Goal: Task Accomplishment & Management: Use online tool/utility

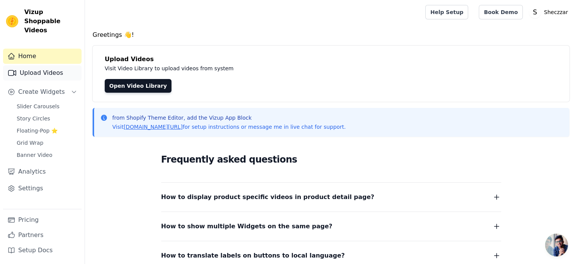
click at [42, 66] on link "Upload Videos" at bounding box center [42, 72] width 79 height 15
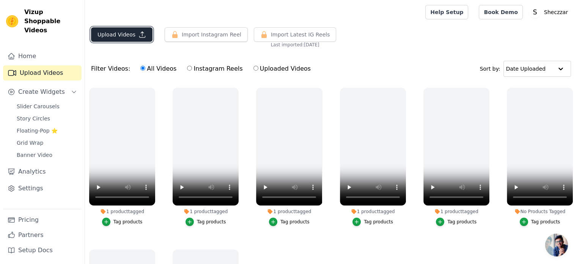
click at [146, 36] on button "Upload Videos" at bounding box center [121, 34] width 61 height 14
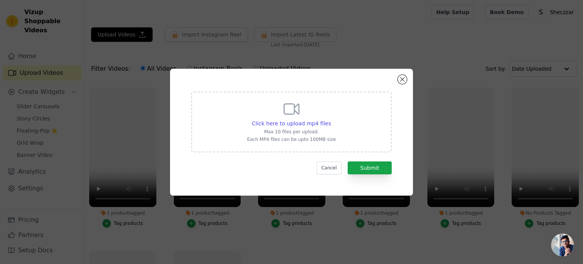
click at [344, 137] on div "Click here to upload mp4 files Max 10 files per upload. Each MP4 files can be u…" at bounding box center [291, 121] width 200 height 61
click at [331, 119] on input "Click here to upload mp4 files Max 10 files per upload. Each MP4 files can be u…" at bounding box center [330, 119] width 0 height 0
type input "C:\fakepath\Blush Pink & Cream Knit Sweater Top – Soft Luxe with Knot Sleeve De…"
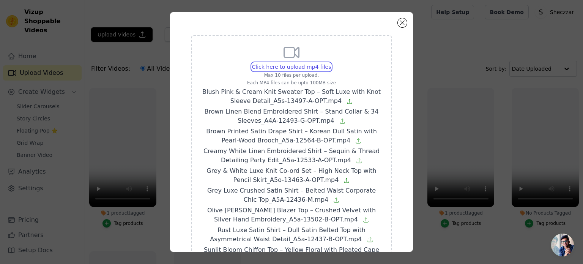
scroll to position [123, 0]
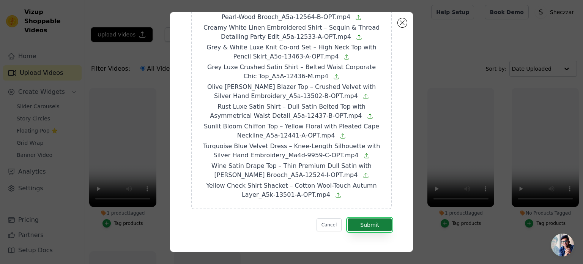
click at [375, 222] on button "Submit" at bounding box center [369, 224] width 44 height 13
click at [320, 220] on button "Cancel" at bounding box center [328, 224] width 25 height 13
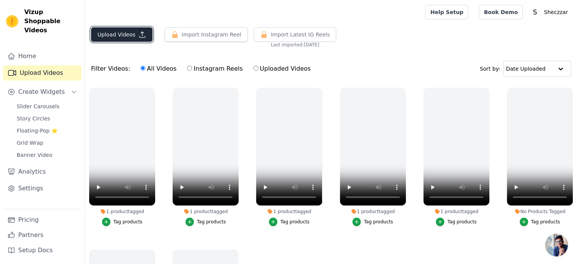
click at [140, 37] on icon "button" at bounding box center [143, 35] width 6 height 6
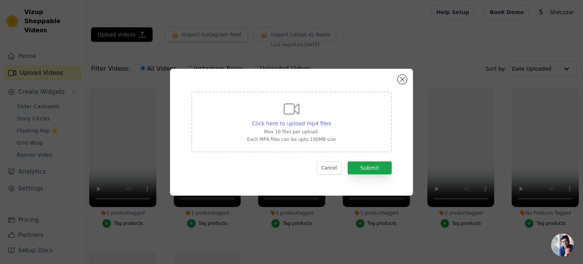
click at [287, 125] on span "Click here to upload mp4 files" at bounding box center [291, 123] width 79 height 6
click at [330, 119] on input "Click here to upload mp4 files Max 10 files per upload. Each MP4 files can be u…" at bounding box center [330, 119] width 0 height 0
type input "C:\fakepath\Blush Pink & Cream Knit Sweater Top – Soft Luxe with Knot Sleeve De…"
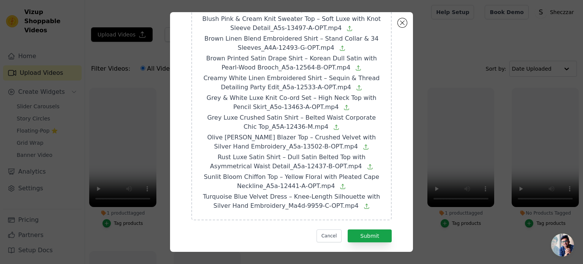
scroll to position [84, 0]
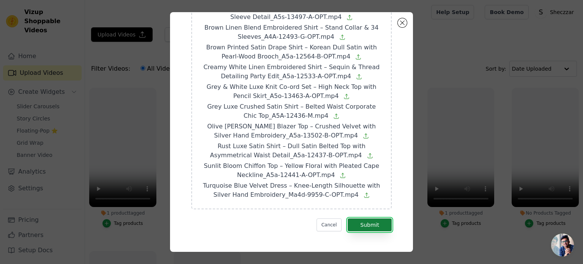
click at [373, 227] on button "Submit" at bounding box center [369, 224] width 44 height 13
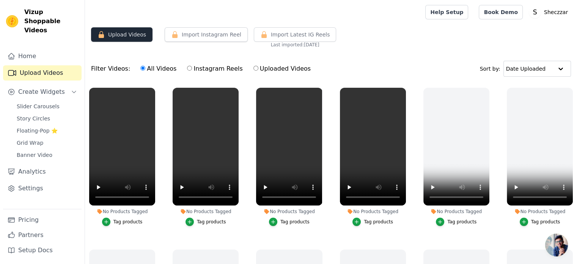
click at [135, 38] on button "Upload Videos" at bounding box center [121, 34] width 61 height 14
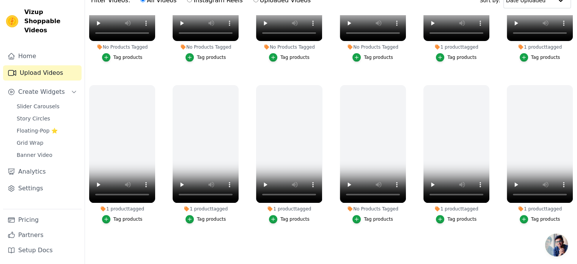
scroll to position [77, 0]
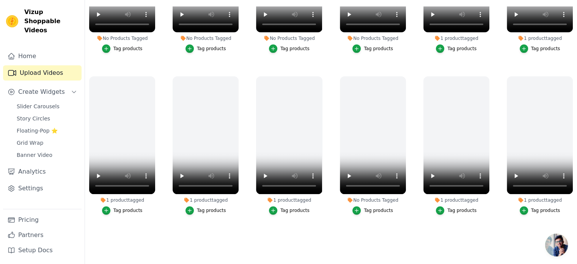
click at [508, 235] on ul "No Products Tagged Tag products No Products Tagged Tag products No Products Tag…" at bounding box center [331, 125] width 492 height 239
click at [570, 77] on icon "button" at bounding box center [571, 78] width 3 height 3
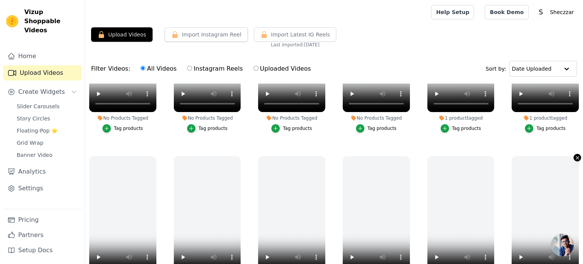
scroll to position [259, 0]
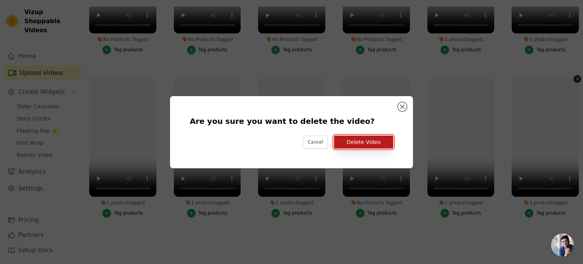
click at [366, 143] on button "Delete Video" at bounding box center [363, 141] width 59 height 13
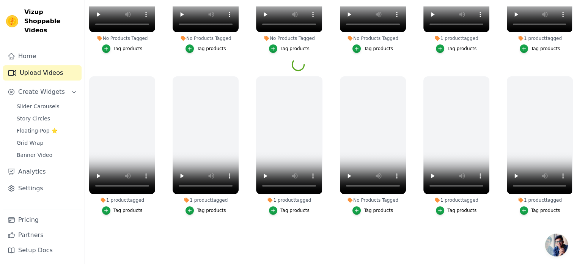
scroll to position [246, 0]
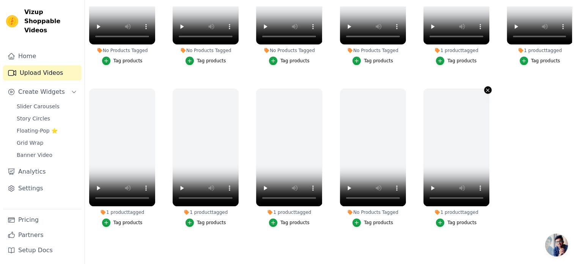
click at [485, 88] on icon "button" at bounding box center [488, 90] width 6 height 6
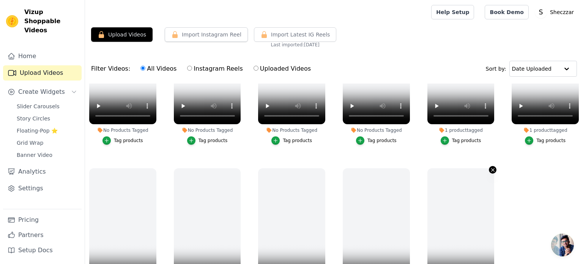
scroll to position [247, 0]
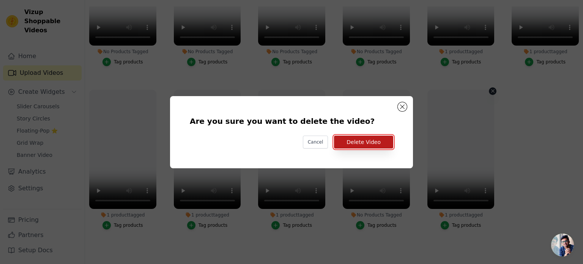
click at [374, 143] on button "Delete Video" at bounding box center [363, 141] width 59 height 13
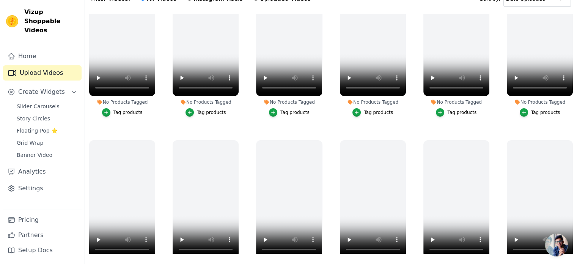
scroll to position [77, 0]
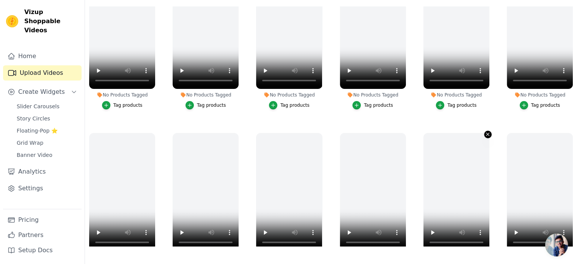
click at [486, 133] on icon "button" at bounding box center [487, 134] width 3 height 3
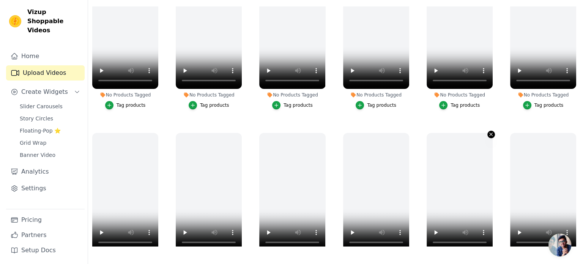
scroll to position [0, 0]
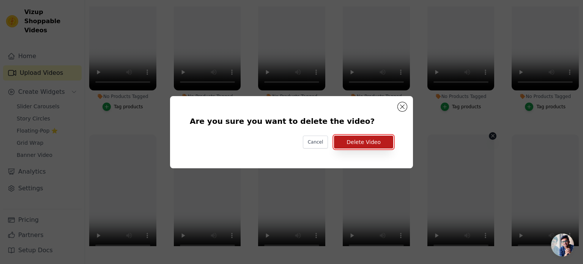
click at [370, 143] on button "Delete Video" at bounding box center [363, 141] width 59 height 13
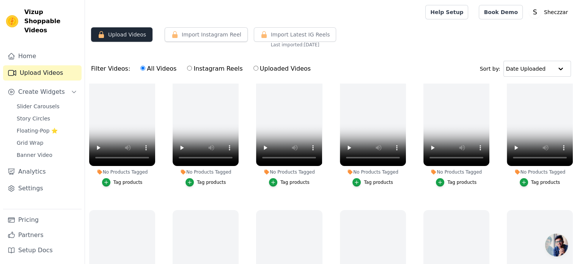
click at [121, 38] on button "Upload Videos" at bounding box center [121, 34] width 61 height 14
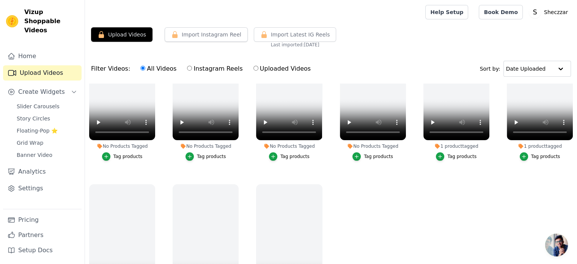
scroll to position [246, 0]
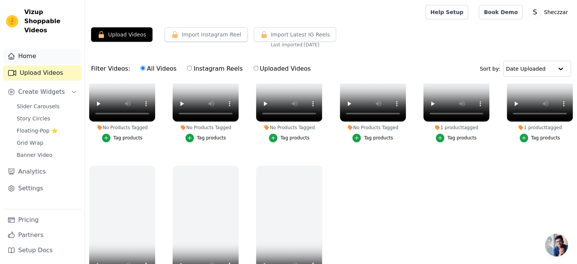
click at [46, 49] on link "Home" at bounding box center [42, 56] width 79 height 15
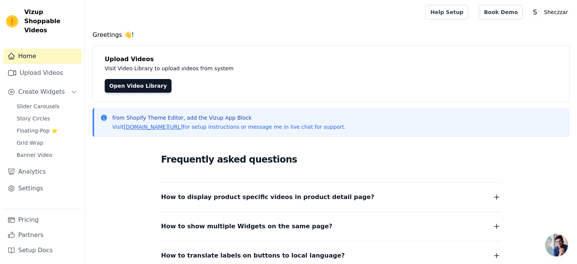
click at [119, 69] on p "Visit Video Library to upload videos from system" at bounding box center [275, 68] width 340 height 9
drag, startPoint x: 123, startPoint y: 77, endPoint x: 124, endPoint y: 82, distance: 5.0
click at [123, 77] on div "Upload Videos Visit Video Library to upload videos from system Open Video Libra…" at bounding box center [331, 74] width 477 height 56
click at [126, 86] on link "Open Video Library" at bounding box center [138, 86] width 67 height 14
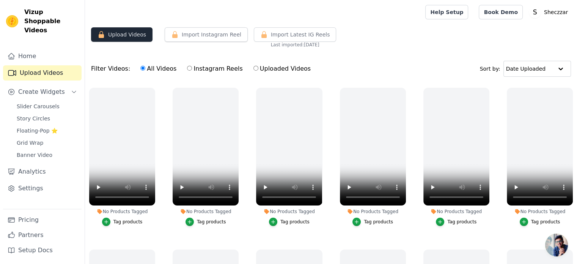
click at [121, 39] on button "Upload Videos" at bounding box center [121, 34] width 61 height 14
click at [119, 36] on button "Upload Videos" at bounding box center [121, 34] width 61 height 14
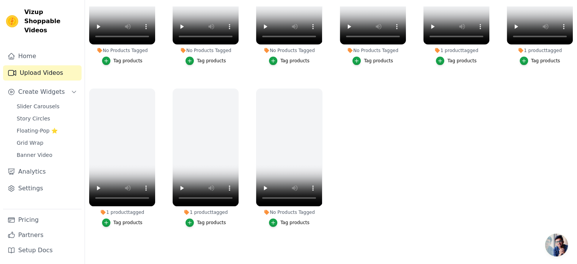
scroll to position [39, 0]
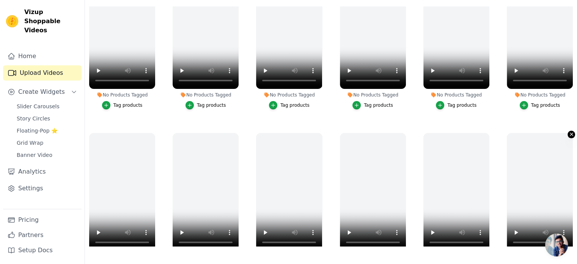
click at [569, 132] on icon "button" at bounding box center [572, 134] width 6 height 6
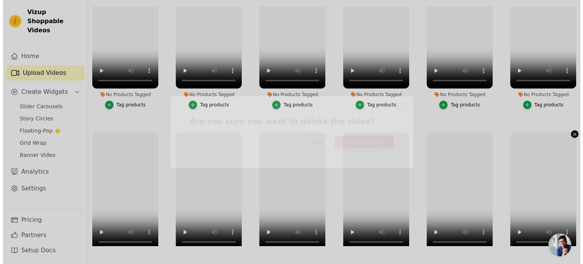
scroll to position [0, 0]
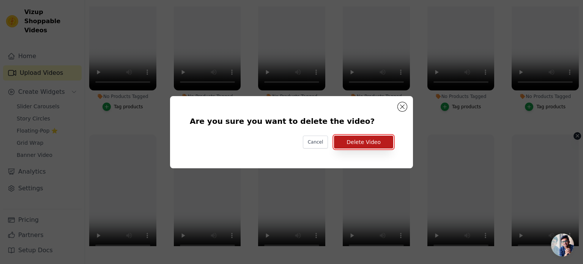
click at [361, 144] on button "Delete Video" at bounding box center [363, 141] width 59 height 13
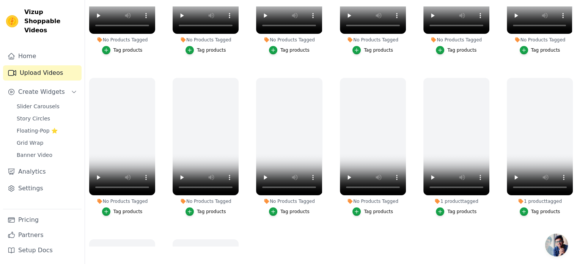
scroll to position [94, 0]
click at [569, 77] on icon "button" at bounding box center [572, 79] width 6 height 6
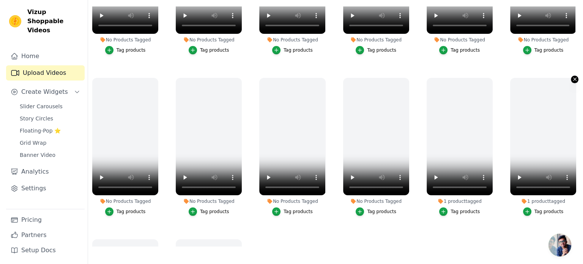
scroll to position [0, 0]
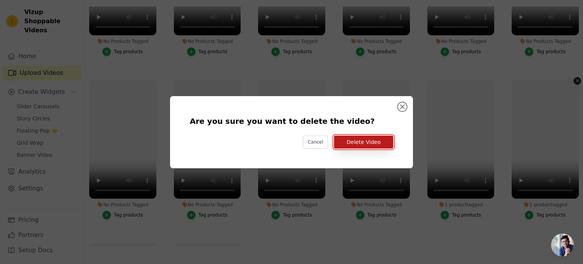
click at [366, 142] on button "Delete Video" at bounding box center [363, 141] width 59 height 13
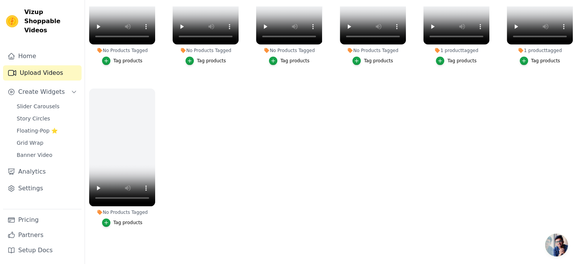
scroll to position [39, 0]
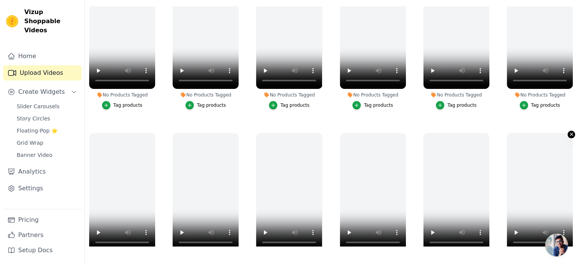
click at [569, 133] on icon "button" at bounding box center [572, 134] width 6 height 6
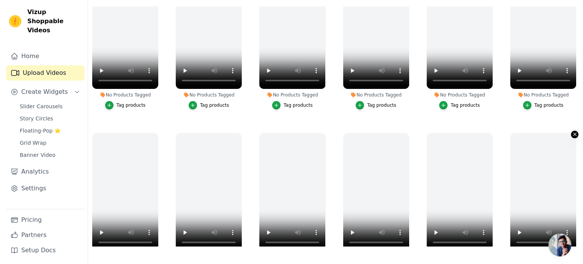
scroll to position [0, 0]
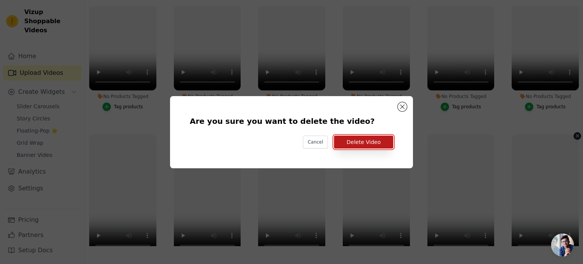
click at [360, 148] on button "Delete Video" at bounding box center [363, 141] width 59 height 13
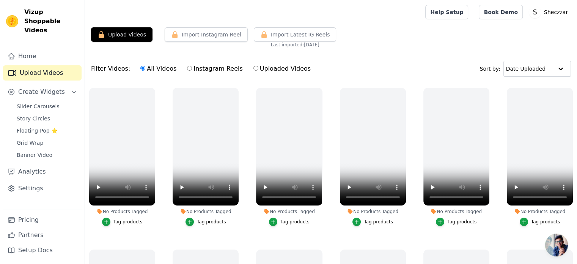
click at [127, 44] on div "Upload Videos Import Instagram Reel Import Latest Instagram Reels Import Latest…" at bounding box center [331, 37] width 492 height 20
click at [127, 40] on button "Upload Videos" at bounding box center [121, 34] width 61 height 14
click at [127, 37] on button "Upload Videos" at bounding box center [121, 34] width 61 height 14
click at [117, 36] on button "Upload Videos" at bounding box center [121, 34] width 61 height 14
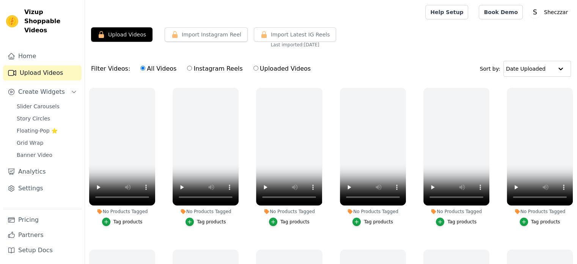
click at [271, 69] on label "Uploaded Videos" at bounding box center [282, 69] width 58 height 10
click at [258, 69] on input "Uploaded Videos" at bounding box center [255, 68] width 5 height 5
radio input "true"
click at [148, 66] on label "All Videos" at bounding box center [158, 69] width 37 height 10
click at [145, 66] on input "All Videos" at bounding box center [142, 68] width 5 height 5
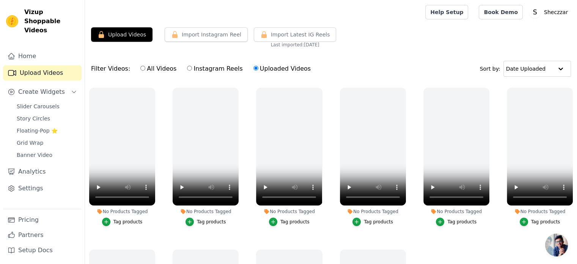
radio input "true"
click at [203, 71] on label "Instagram Reels" at bounding box center [215, 69] width 56 height 10
click at [192, 71] on input "Instagram Reels" at bounding box center [189, 68] width 5 height 5
radio input "true"
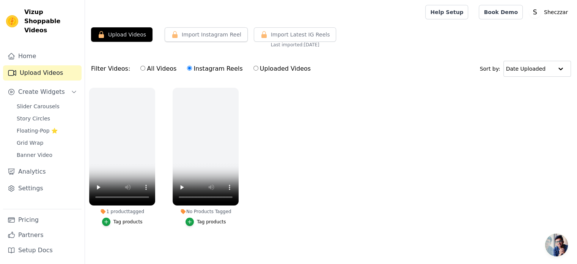
scroll to position [3, 0]
click at [266, 69] on label "Uploaded Videos" at bounding box center [282, 69] width 58 height 10
click at [258, 69] on input "Uploaded Videos" at bounding box center [255, 68] width 5 height 5
radio input "true"
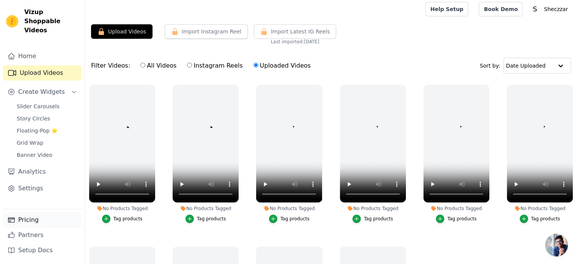
scroll to position [77, 0]
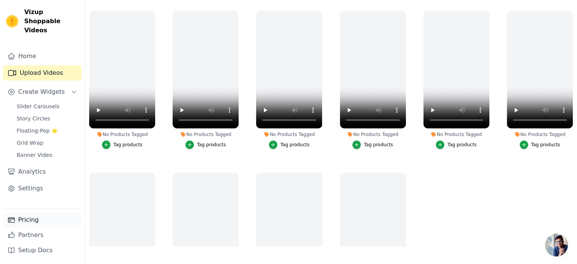
click at [30, 223] on link "Pricing" at bounding box center [42, 219] width 79 height 15
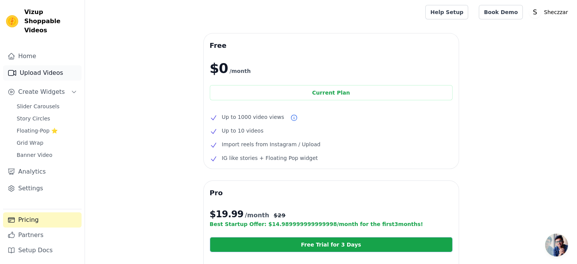
click at [53, 65] on link "Upload Videos" at bounding box center [42, 72] width 79 height 15
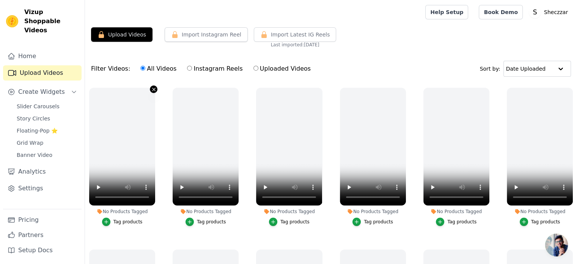
click at [154, 88] on icon "button" at bounding box center [153, 89] width 3 height 3
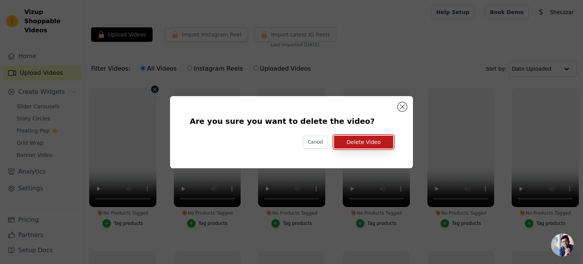
click at [352, 139] on button "Delete Video" at bounding box center [363, 141] width 59 height 13
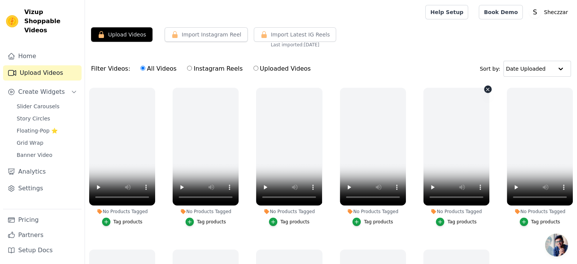
click at [485, 88] on icon "button" at bounding box center [488, 89] width 6 height 6
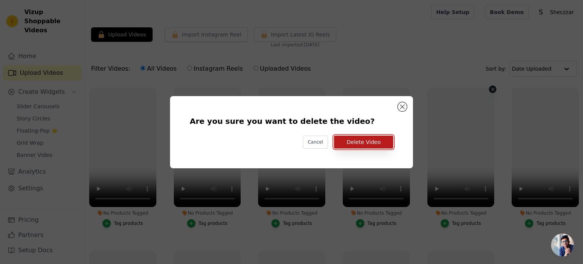
click at [379, 141] on button "Delete Video" at bounding box center [363, 141] width 59 height 13
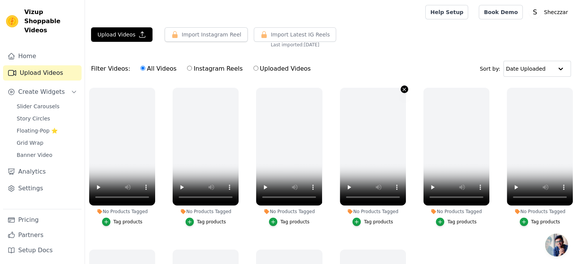
click at [401, 87] on icon "button" at bounding box center [404, 89] width 6 height 6
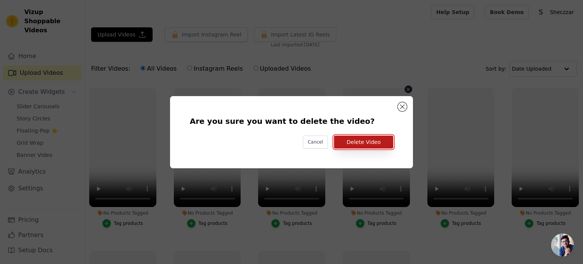
click at [379, 138] on button "Delete Video" at bounding box center [363, 141] width 59 height 13
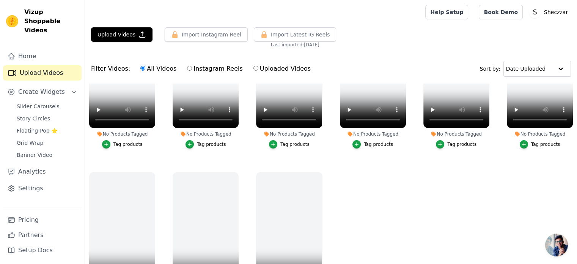
scroll to position [85, 0]
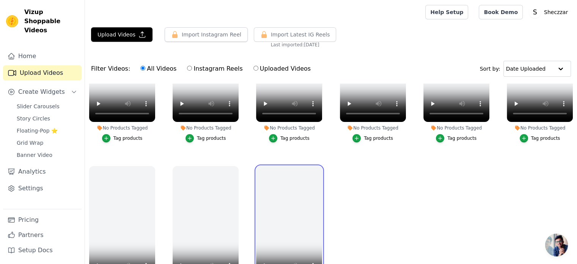
drag, startPoint x: 306, startPoint y: 195, endPoint x: 182, endPoint y: 152, distance: 130.6
click at [182, 152] on ul "No Products Tagged Tag products No Products Tagged Tag products No Products Tag…" at bounding box center [331, 202] width 492 height 239
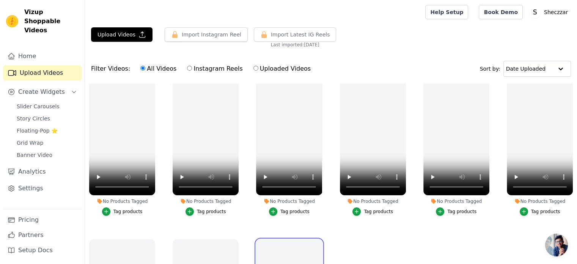
scroll to position [0, 0]
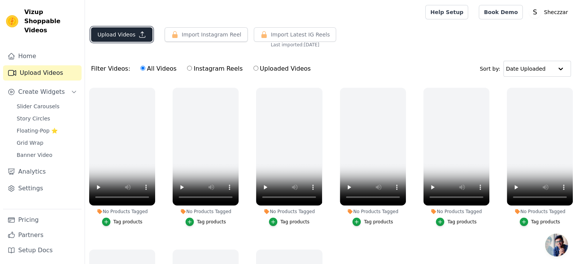
click at [127, 33] on button "Upload Videos" at bounding box center [121, 34] width 61 height 14
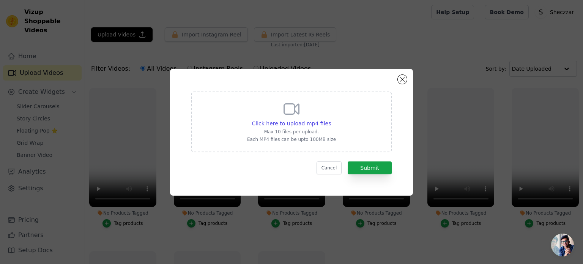
click at [288, 107] on icon at bounding box center [291, 109] width 18 height 18
click at [330, 119] on input "Click here to upload mp4 files Max 10 files per upload. Each MP4 files can be u…" at bounding box center [330, 119] width 0 height 0
type input "C:\fakepath\Wine Satin Drape Top – Thin Premium Dull Satin with Stone-Wood Broo…"
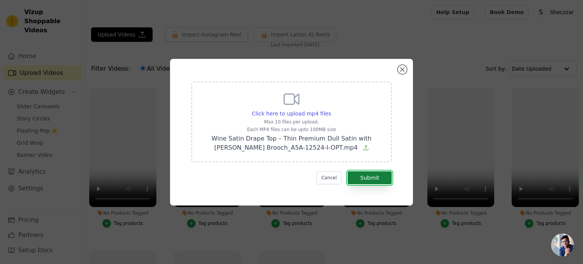
click at [361, 177] on button "Submit" at bounding box center [369, 177] width 44 height 13
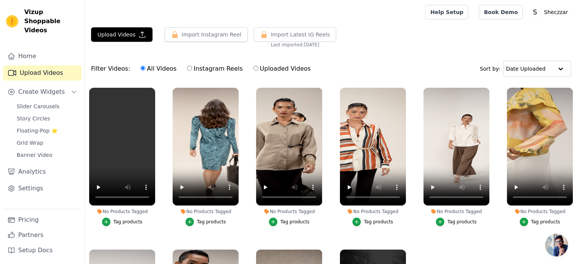
click at [408, 58] on div "Filter Videos: All Videos Instagram Reels Uploaded Videos Sort by: Date Uploaded" at bounding box center [331, 69] width 492 height 30
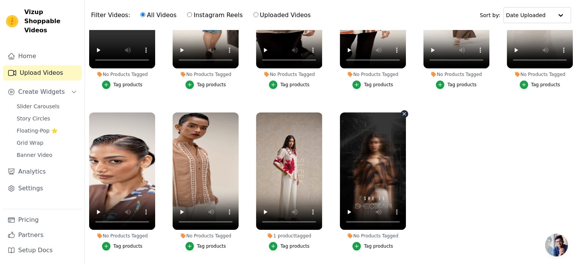
scroll to position [77, 0]
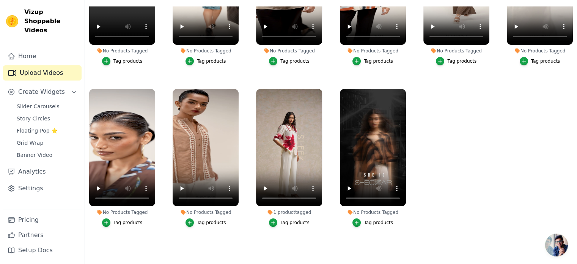
click at [366, 219] on div "Tag products" at bounding box center [378, 222] width 29 height 6
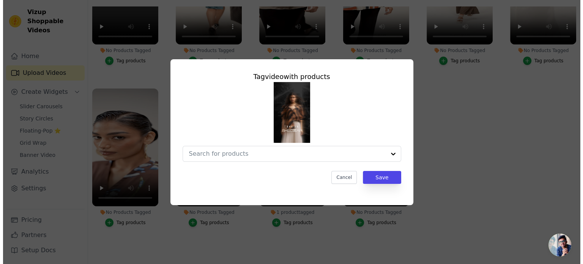
scroll to position [0, 0]
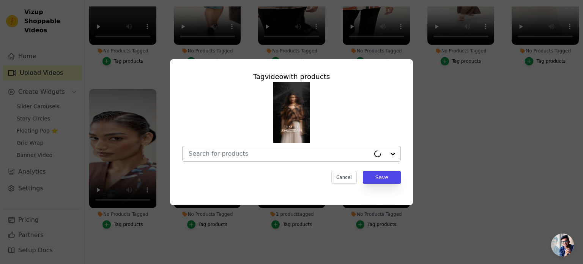
click at [237, 158] on div at bounding box center [278, 153] width 181 height 15
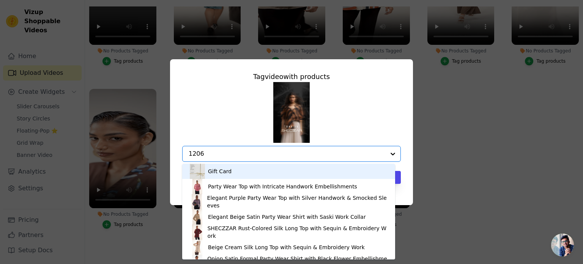
type input "12062"
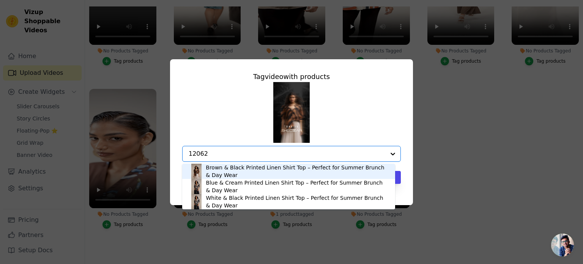
click at [220, 168] on div "Brown & Black Printed Linen Shirt Top – Perfect for Summer Brunch & Day Wear" at bounding box center [297, 170] width 182 height 15
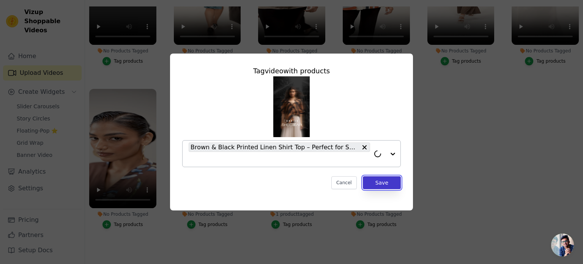
click at [386, 184] on button "Save" at bounding box center [382, 182] width 38 height 13
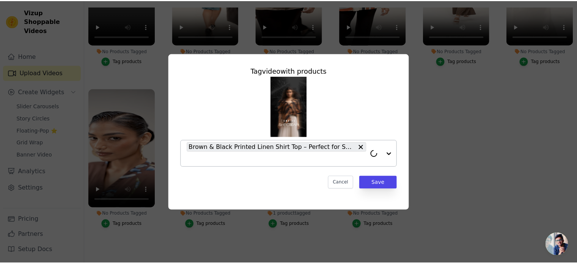
scroll to position [77, 0]
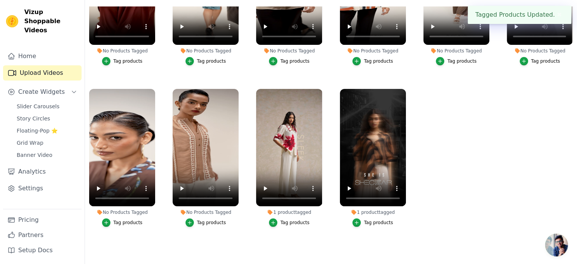
click at [291, 219] on div "Tag products" at bounding box center [294, 222] width 29 height 6
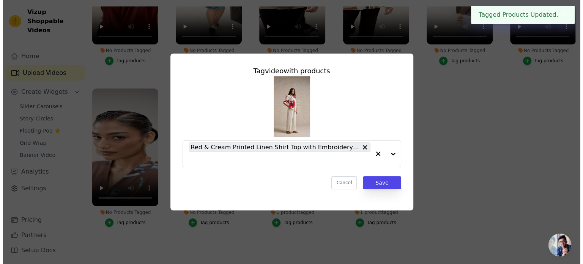
scroll to position [0, 0]
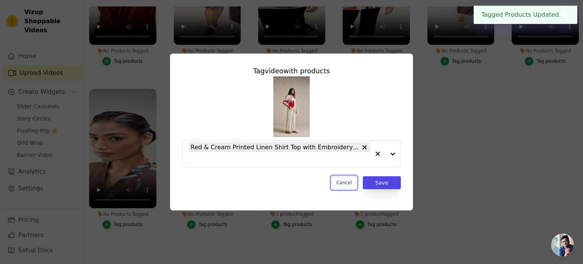
click at [350, 180] on button "Cancel" at bounding box center [343, 182] width 25 height 13
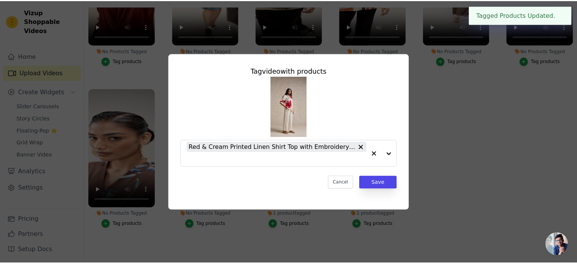
scroll to position [77, 0]
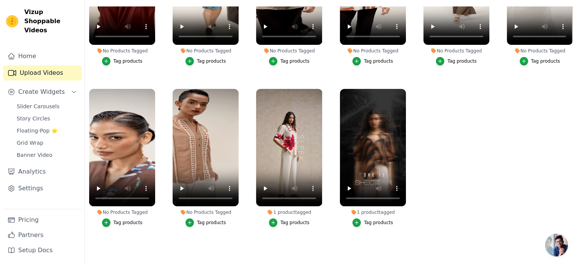
click at [209, 219] on div "Tag products" at bounding box center [211, 222] width 29 height 6
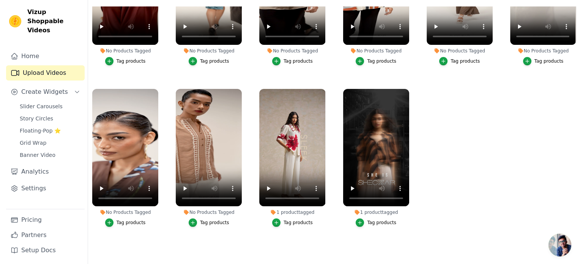
scroll to position [0, 0]
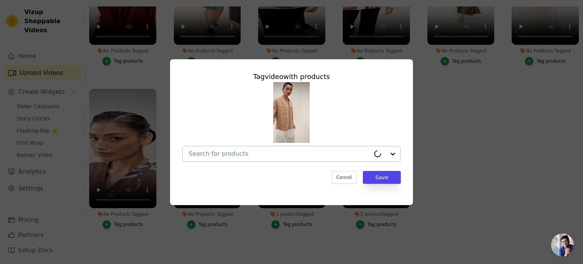
click at [259, 159] on div at bounding box center [278, 153] width 181 height 15
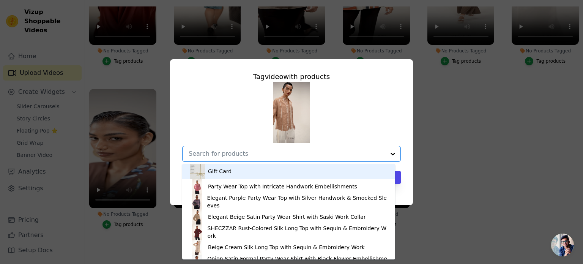
paste input "A4A-12493-G"
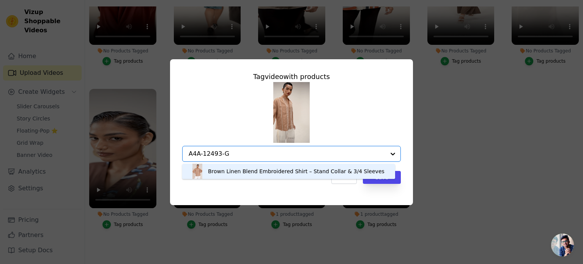
type input "A4A-12493-G"
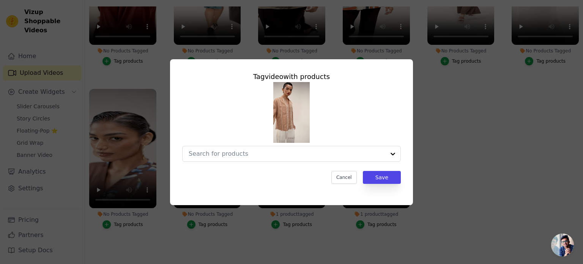
click at [375, 103] on div at bounding box center [291, 122] width 218 height 80
click at [240, 147] on div at bounding box center [278, 153] width 181 height 15
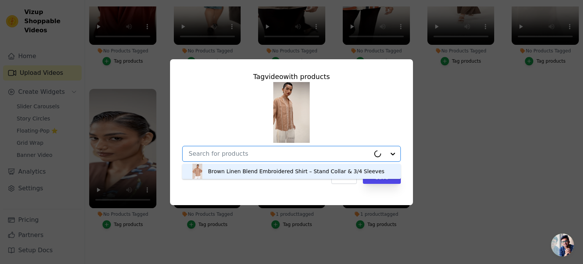
click at [232, 155] on input "No Products Tagged Tag video with products Brown Linen Blend Embroidered Shirt …" at bounding box center [278, 153] width 181 height 7
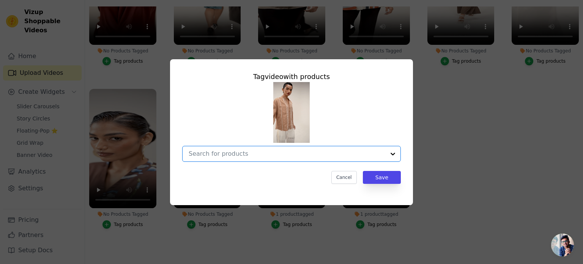
click at [227, 150] on input "No Products Tagged Tag video with products Option undefined, selected. Select i…" at bounding box center [286, 153] width 196 height 7
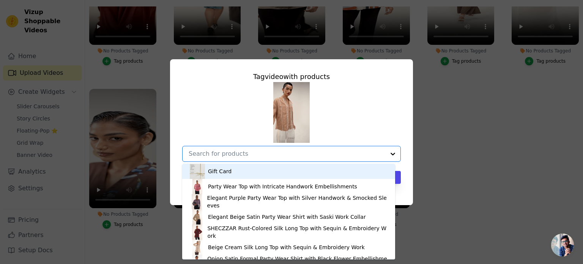
paste input "A4A-12493-G"
type input "A4A-12493-G"
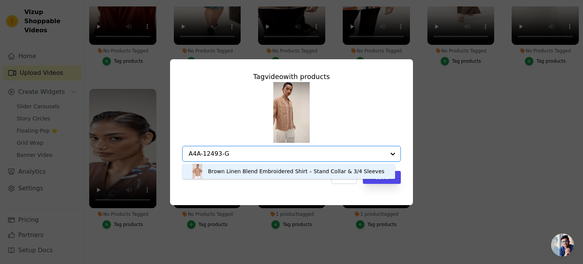
click at [228, 171] on div "Brown Linen Blend Embroidered Shirt – Stand Collar & 3/4 Sleeves" at bounding box center [296, 171] width 176 height 8
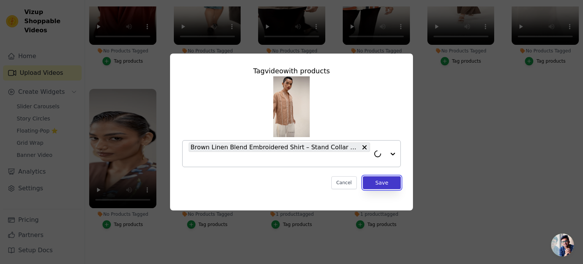
click at [381, 182] on button "Save" at bounding box center [382, 182] width 38 height 13
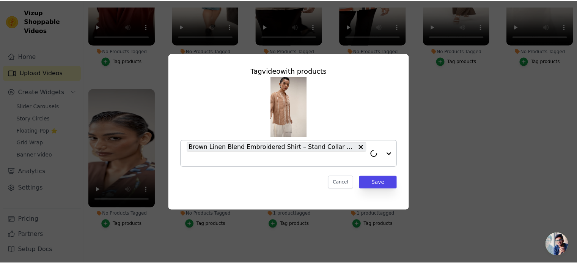
scroll to position [77, 0]
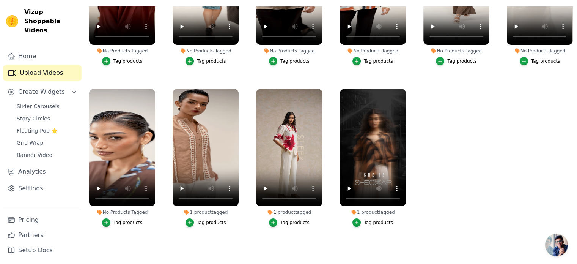
click at [123, 220] on div "Tag products" at bounding box center [127, 222] width 29 height 6
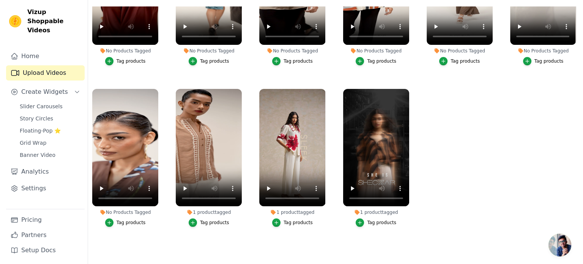
scroll to position [0, 0]
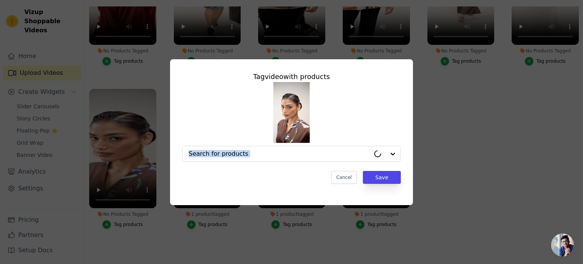
drag, startPoint x: 227, startPoint y: 156, endPoint x: 250, endPoint y: 164, distance: 24.7
click at [250, 161] on div "Tag video with products Cancel Save" at bounding box center [291, 132] width 243 height 146
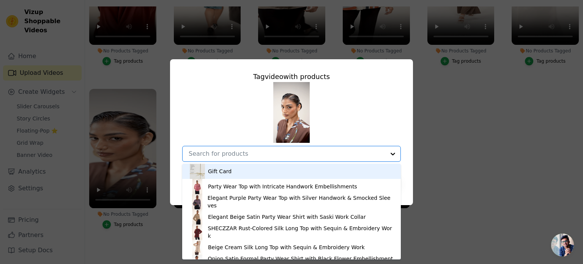
paste input "A5a-12564-B"
type input "A5a-12564-B"
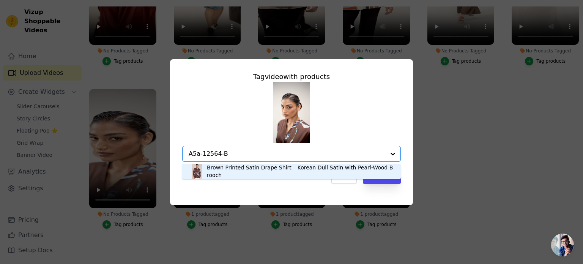
click at [230, 170] on div "Brown Printed Satin Drape Shirt – Korean Dull Satin with Pearl-Wood Brooch" at bounding box center [300, 170] width 186 height 15
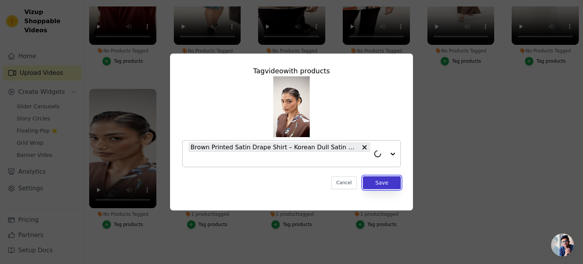
click at [384, 182] on button "Save" at bounding box center [382, 182] width 38 height 13
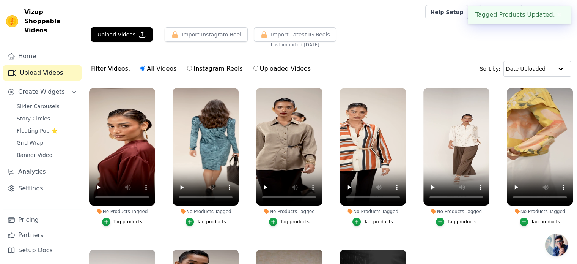
scroll to position [16, 0]
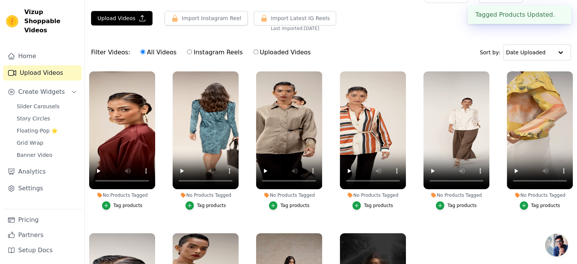
click at [537, 206] on div "Tag products" at bounding box center [545, 205] width 29 height 6
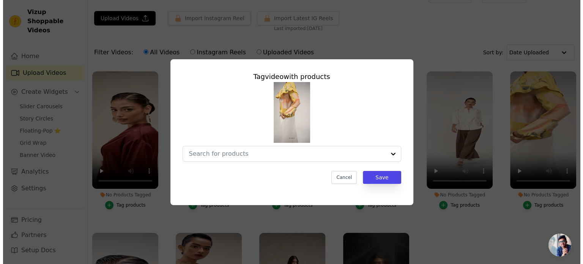
scroll to position [0, 0]
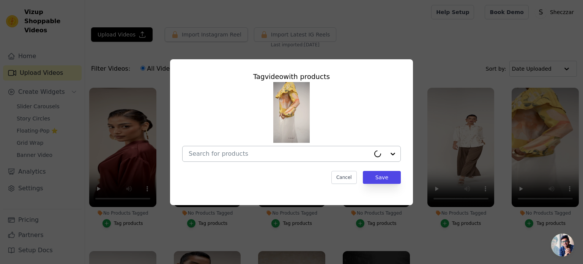
click at [263, 148] on div at bounding box center [278, 153] width 181 height 15
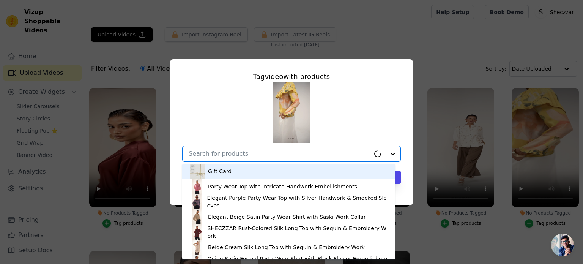
click at [243, 153] on input "No Products Tagged Tag video with products Gift Card Party Wear Top with Intric…" at bounding box center [278, 153] width 181 height 7
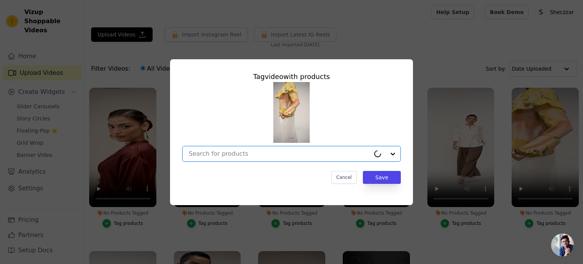
paste input "A5a-12441-A"
type input "A5a-12441-A"
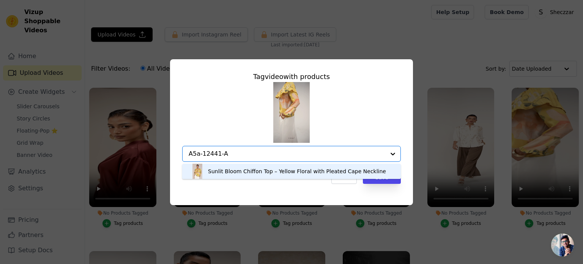
click at [248, 167] on div "Sunlit Bloom Chiffon Top – Yellow Floral with Pleated Cape Neckline" at bounding box center [291, 170] width 203 height 15
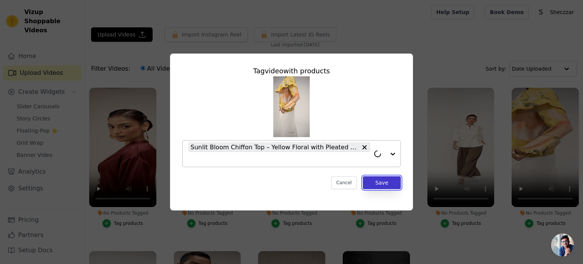
click at [390, 185] on button "Save" at bounding box center [382, 182] width 38 height 13
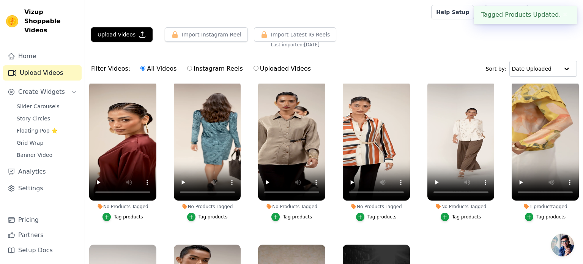
scroll to position [5, 0]
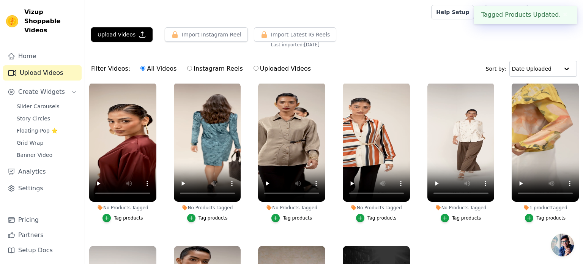
click at [460, 219] on div "Tag products" at bounding box center [466, 218] width 29 height 6
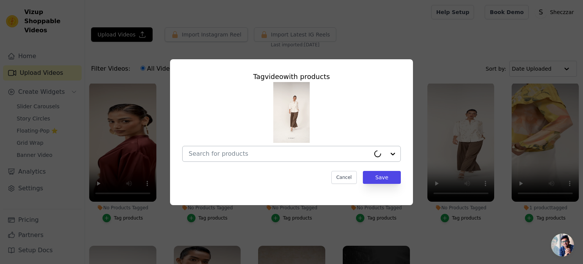
click at [254, 159] on div at bounding box center [278, 153] width 181 height 15
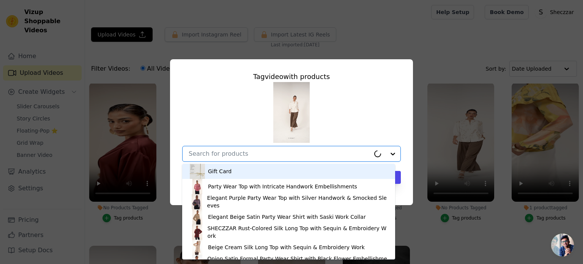
paste input "A5a-12533-A"
type input "A5a-12533-A"
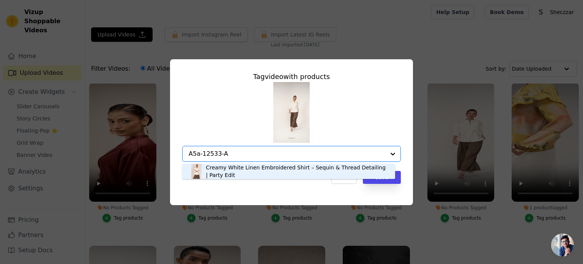
click at [237, 166] on div "Creamy White Linen Embroidered Shirt – Sequin & Thread Detailing | Party Edit" at bounding box center [296, 170] width 181 height 15
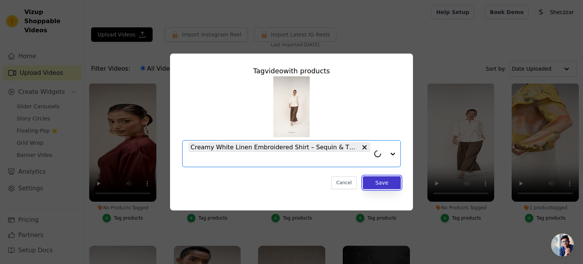
click at [382, 184] on button "Save" at bounding box center [382, 182] width 38 height 13
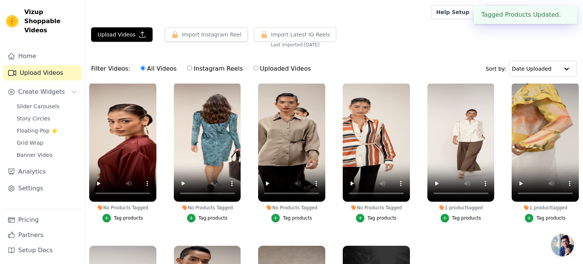
click at [378, 216] on div "Tag products" at bounding box center [381, 218] width 29 height 6
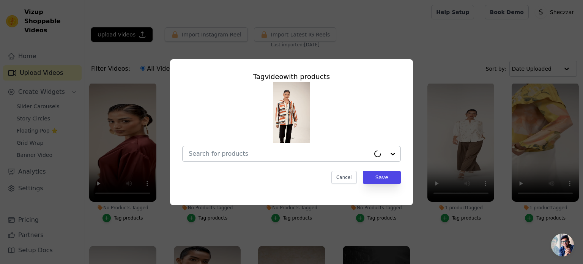
click at [280, 159] on div at bounding box center [278, 153] width 181 height 15
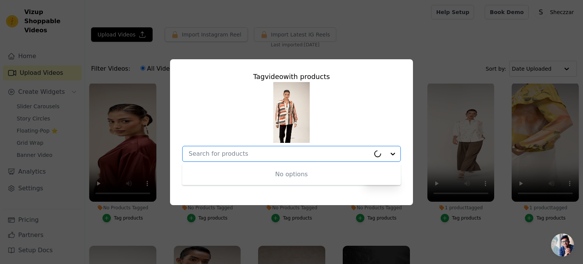
paste input "A5a-12437-B"
type input "A5a-12437-B"
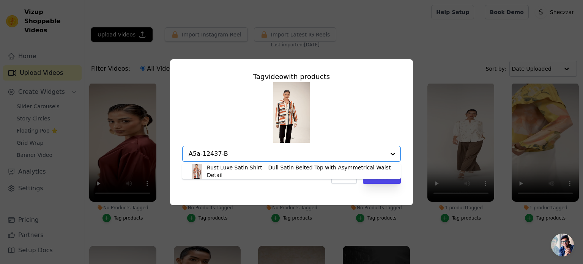
click at [270, 174] on div "Rust Luxe Satin Shirt – Dull Satin Belted Top with Asymmetrical Waist Detail" at bounding box center [300, 170] width 186 height 15
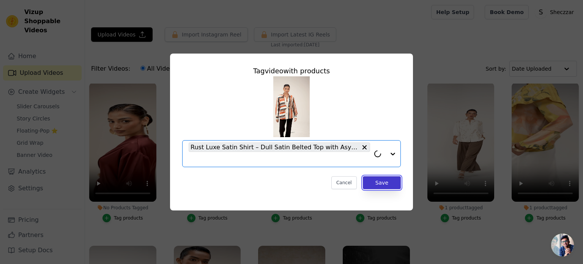
click at [388, 188] on button "Save" at bounding box center [382, 182] width 38 height 13
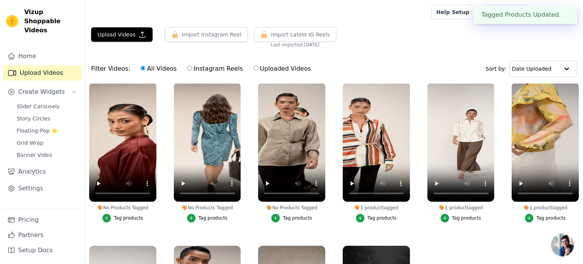
click at [289, 216] on div "Tag products" at bounding box center [297, 218] width 29 height 6
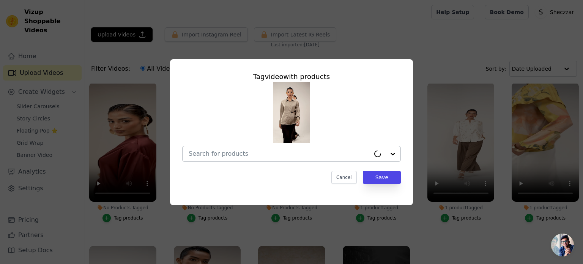
click at [252, 158] on div at bounding box center [278, 153] width 181 height 15
drag, startPoint x: 252, startPoint y: 158, endPoint x: 258, endPoint y: 148, distance: 11.6
click at [258, 148] on div at bounding box center [278, 153] width 181 height 15
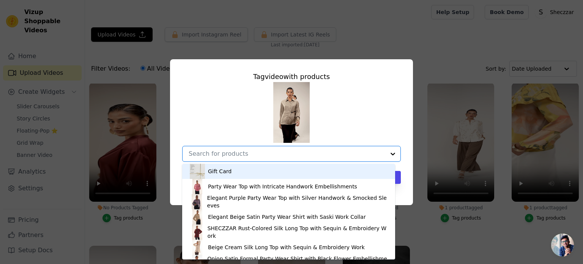
click at [231, 155] on input "No Products Tagged Tag video with products Gift Card Party Wear Top with Intric…" at bounding box center [286, 153] width 196 height 7
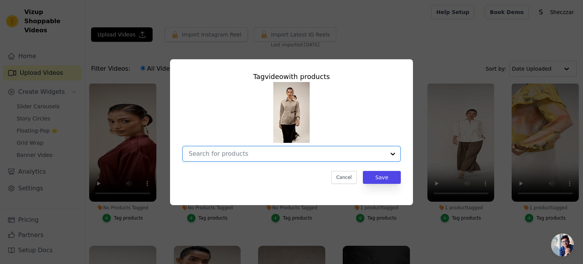
paste input "A5A-12436-M"
type input "A5A-12436-M"
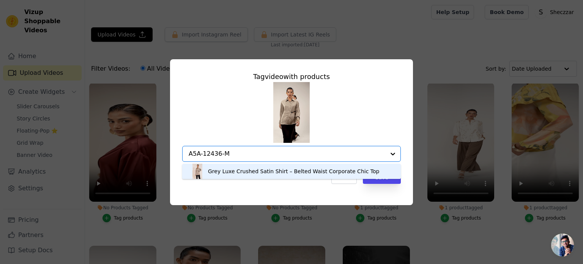
click at [274, 172] on div "Grey Luxe Crushed Satin Shirt – Belted Waist Corporate Chic Top" at bounding box center [293, 171] width 171 height 8
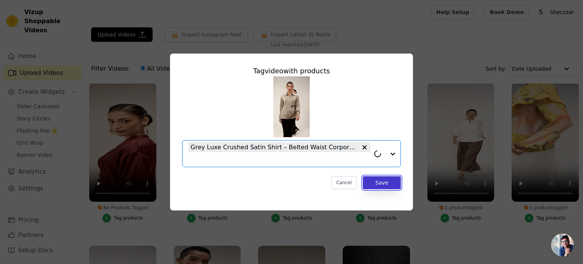
click at [382, 184] on button "Save" at bounding box center [382, 182] width 38 height 13
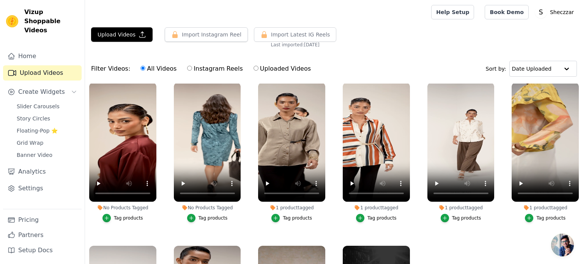
click at [212, 215] on div "Tag products" at bounding box center [212, 218] width 29 height 6
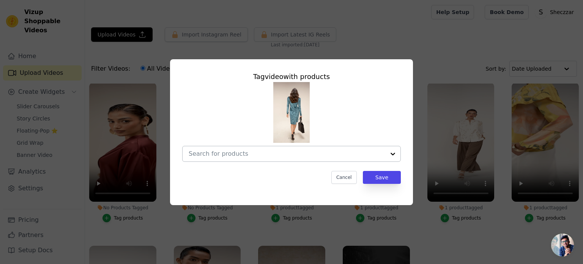
click at [235, 152] on input "No Products Tagged Tag video with products Cancel Save Tag products" at bounding box center [286, 153] width 196 height 7
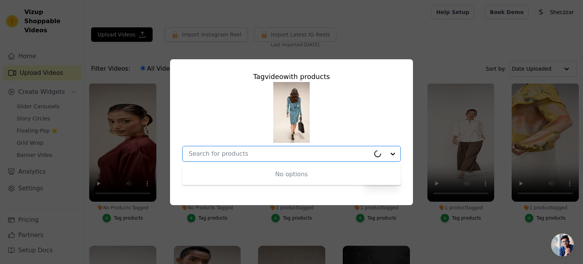
paste input "Ma4d-9959-C"
type input "Ma4d-9959-C"
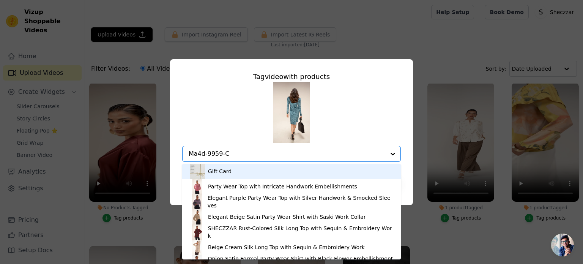
click at [239, 170] on div "Gift Card" at bounding box center [291, 170] width 203 height 15
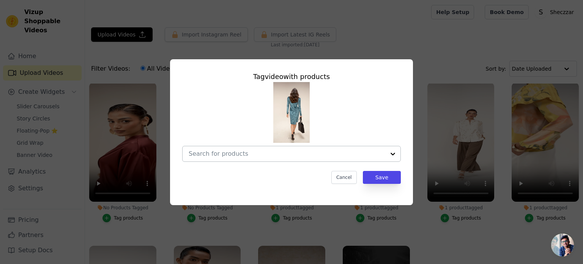
click at [225, 154] on input "No Products Tagged Tag video with products Cancel Save Tag products" at bounding box center [286, 153] width 196 height 7
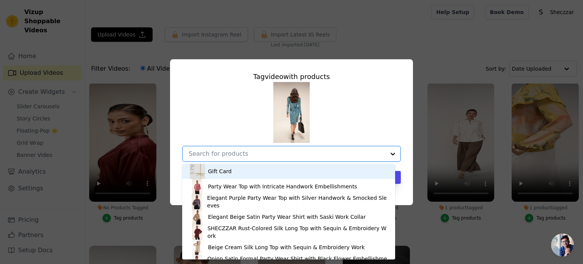
paste input "Ma4d-9959-C"
type input "Ma4d-9959-C"
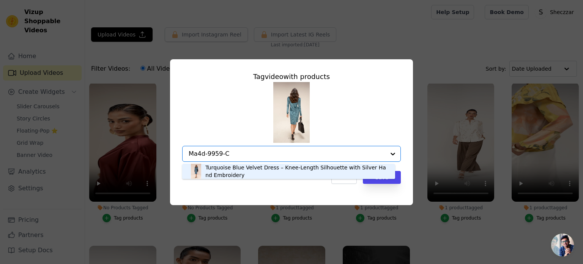
click at [266, 173] on div "Turquoise Blue Velvet Dress – Knee-Length Silhouette with Silver Hand Embroidery" at bounding box center [296, 170] width 182 height 15
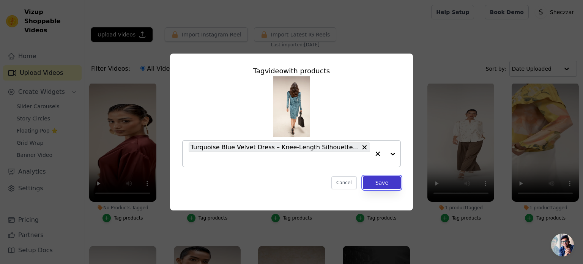
click at [381, 183] on button "Save" at bounding box center [382, 182] width 38 height 13
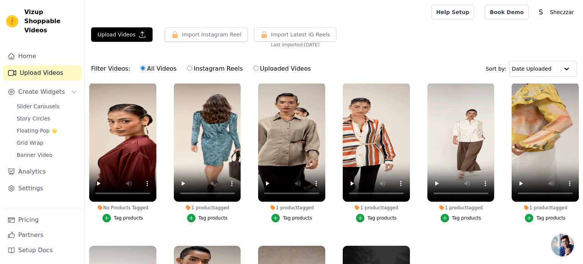
click at [127, 217] on div "Tag products" at bounding box center [128, 218] width 29 height 6
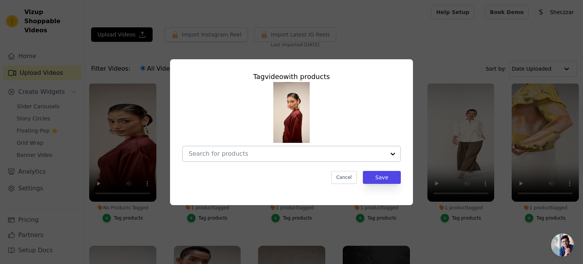
click at [225, 149] on div at bounding box center [286, 153] width 196 height 15
paste input "A5A-12524-I-"
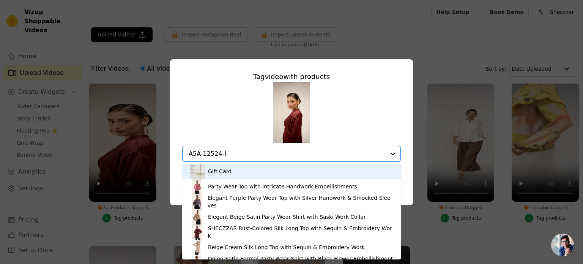
click at [232, 155] on input "A5A-12524-I-" at bounding box center [286, 153] width 196 height 7
type input "A5A-12524-I"
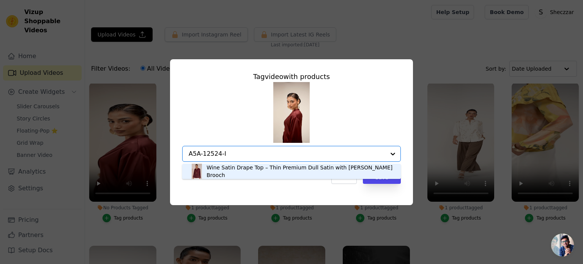
click at [232, 171] on div "Wine Satin Drape Top – Thin Premium Dull Satin with [PERSON_NAME] Brooch" at bounding box center [299, 170] width 187 height 15
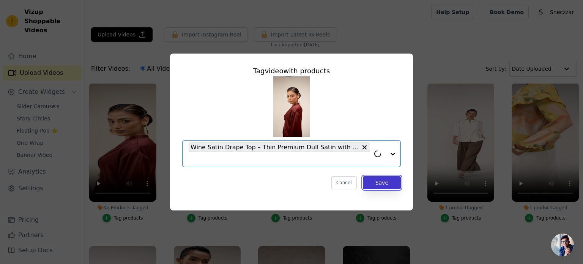
click at [378, 183] on button "Save" at bounding box center [382, 182] width 38 height 13
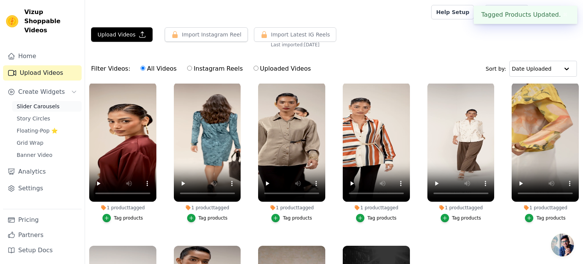
click at [32, 102] on span "Slider Carousels" at bounding box center [38, 106] width 43 height 8
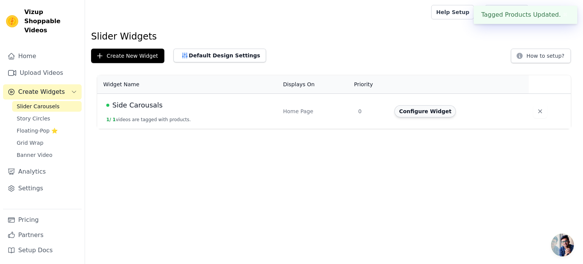
click at [417, 110] on button "Configure Widget" at bounding box center [424, 111] width 61 height 12
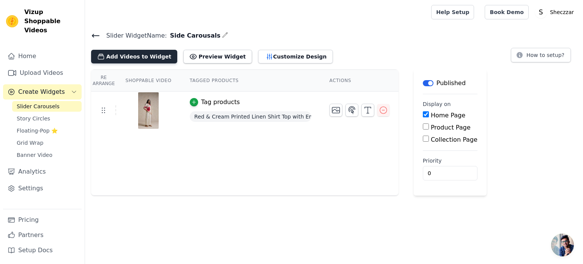
click at [155, 50] on button "Add Videos to Widget" at bounding box center [134, 57] width 86 height 14
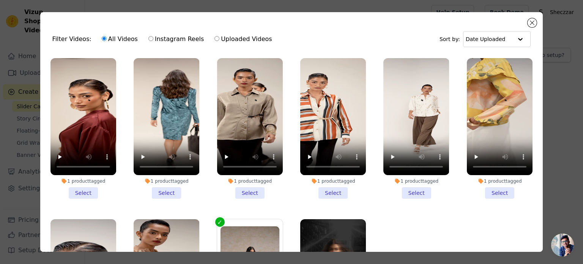
scroll to position [80, 0]
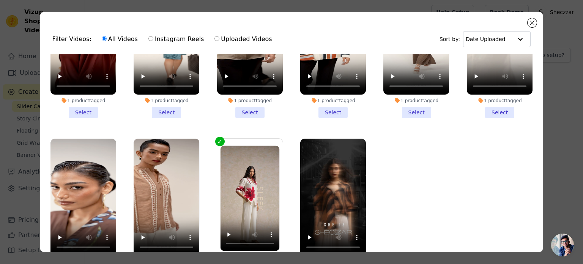
click at [88, 108] on li "1 product tagged Select" at bounding box center [83, 48] width 66 height 140
click at [0, 0] on input "1 product tagged Select" at bounding box center [0, 0] width 0 height 0
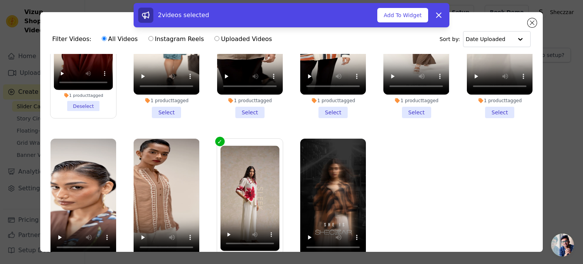
click at [167, 109] on li "1 product tagged Select" at bounding box center [167, 48] width 66 height 140
click at [0, 0] on input "1 product tagged Select" at bounding box center [0, 0] width 0 height 0
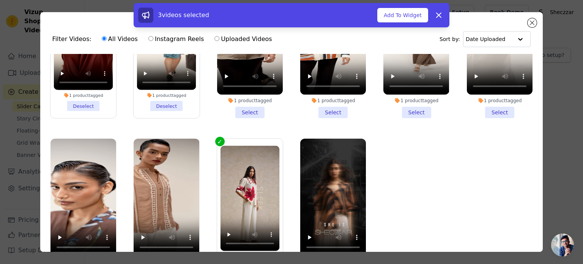
click at [243, 111] on li "1 product tagged Select" at bounding box center [250, 48] width 66 height 140
click at [0, 0] on input "1 product tagged Select" at bounding box center [0, 0] width 0 height 0
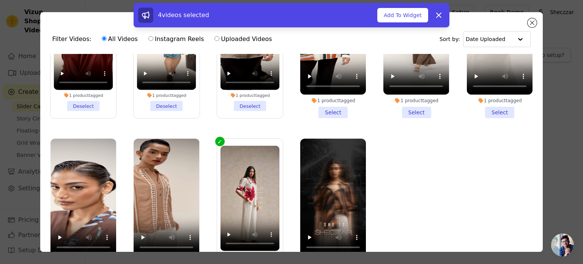
click at [320, 110] on li "1 product tagged Select" at bounding box center [333, 48] width 66 height 140
click at [0, 0] on input "1 product tagged Select" at bounding box center [0, 0] width 0 height 0
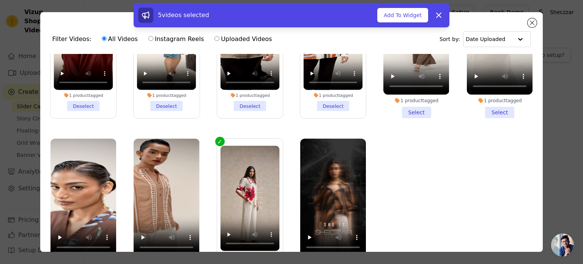
click at [409, 110] on li "1 product tagged Select" at bounding box center [416, 48] width 66 height 140
click at [0, 0] on input "1 product tagged Select" at bounding box center [0, 0] width 0 height 0
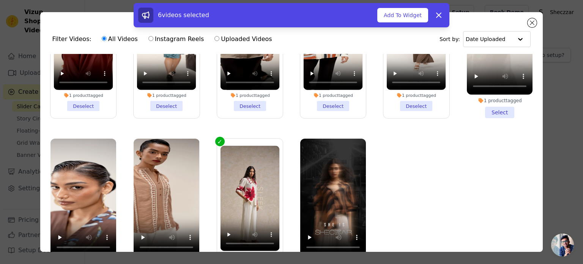
click at [478, 110] on li "1 product tagged Select" at bounding box center [499, 48] width 66 height 140
click at [0, 0] on input "1 product tagged Select" at bounding box center [0, 0] width 0 height 0
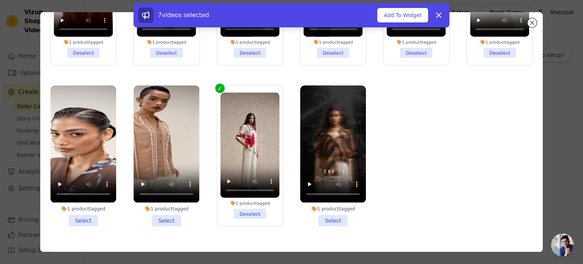
scroll to position [66, 0]
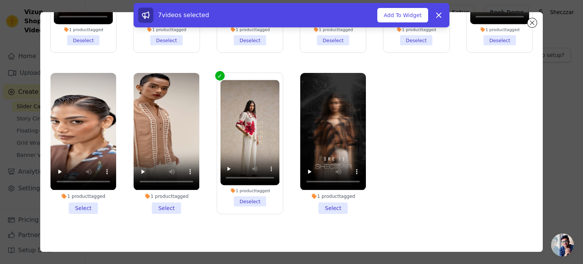
click at [329, 200] on li "1 product tagged Select" at bounding box center [333, 143] width 66 height 140
click at [0, 0] on input "1 product tagged Select" at bounding box center [0, 0] width 0 height 0
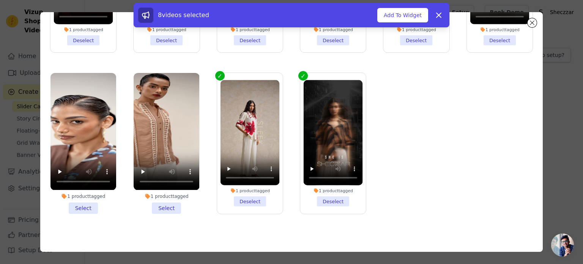
drag, startPoint x: 172, startPoint y: 197, endPoint x: 110, endPoint y: 206, distance: 62.1
click at [171, 197] on li "1 product tagged Select" at bounding box center [167, 143] width 66 height 140
click at [0, 0] on input "1 product tagged Select" at bounding box center [0, 0] width 0 height 0
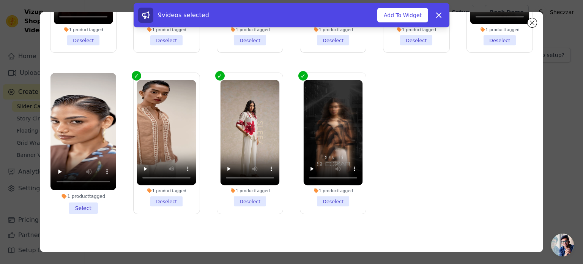
click at [83, 204] on li "1 product tagged Select" at bounding box center [83, 143] width 66 height 140
click at [0, 0] on input "1 product tagged Select" at bounding box center [0, 0] width 0 height 0
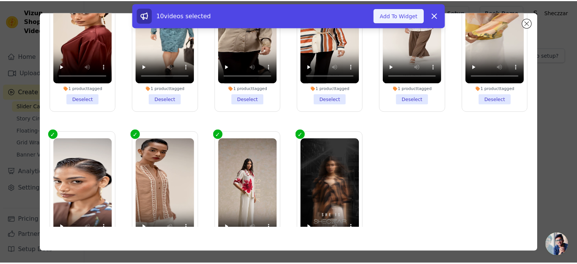
scroll to position [0, 0]
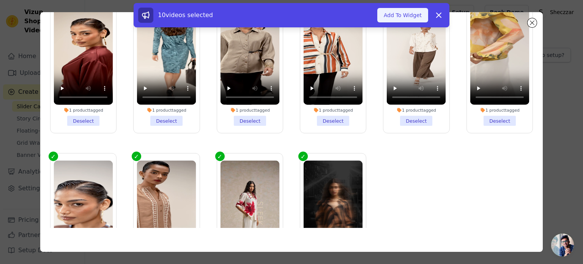
click at [410, 14] on button "Add To Widget" at bounding box center [402, 15] width 51 height 14
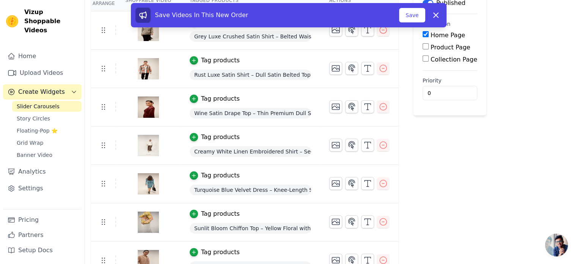
scroll to position [76, 0]
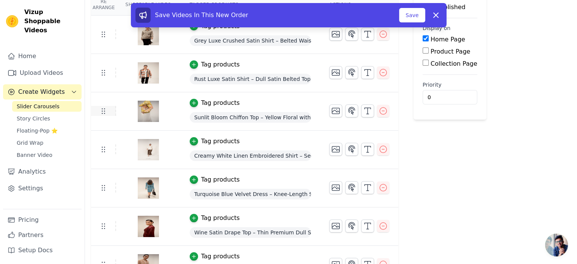
click at [105, 110] on icon at bounding box center [103, 110] width 9 height 9
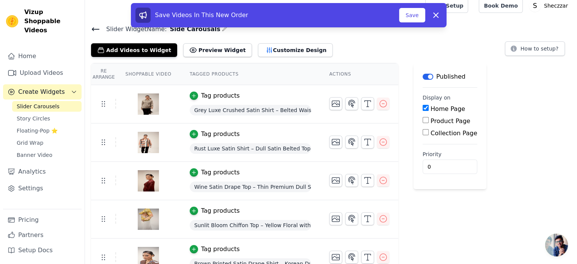
scroll to position [0, 0]
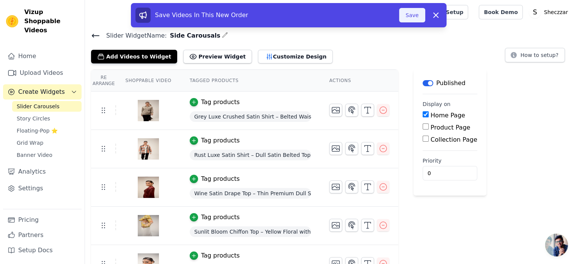
click at [413, 16] on button "Save" at bounding box center [412, 15] width 26 height 14
